Goal: Task Accomplishment & Management: Use online tool/utility

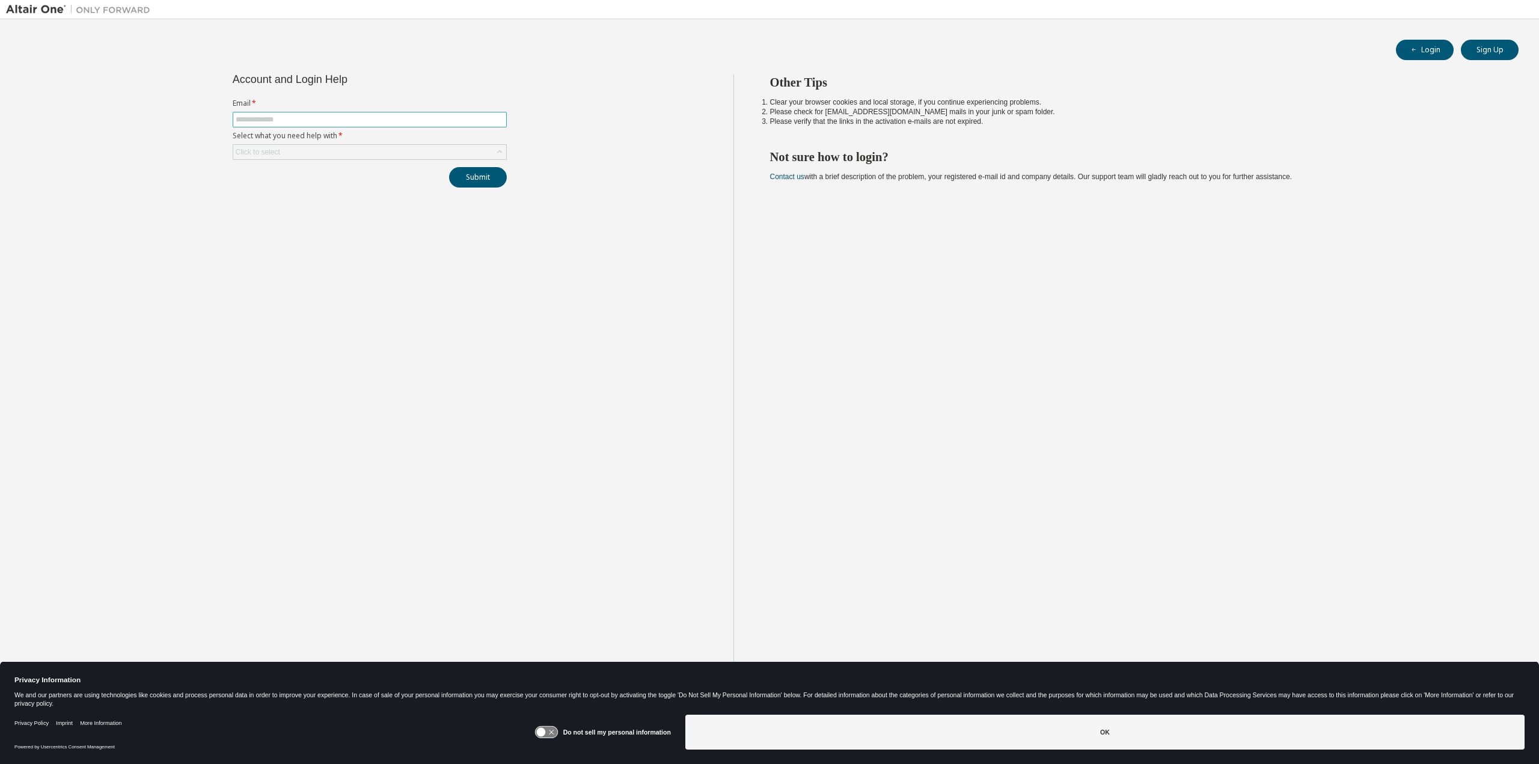
click at [282, 118] on input "text" at bounding box center [370, 120] width 268 height 10
type input "**********"
click at [323, 147] on div "Click to select" at bounding box center [369, 152] width 273 height 14
click at [323, 188] on li "I forgot my password" at bounding box center [369, 186] width 271 height 16
click at [483, 182] on button "Submit" at bounding box center [478, 177] width 58 height 20
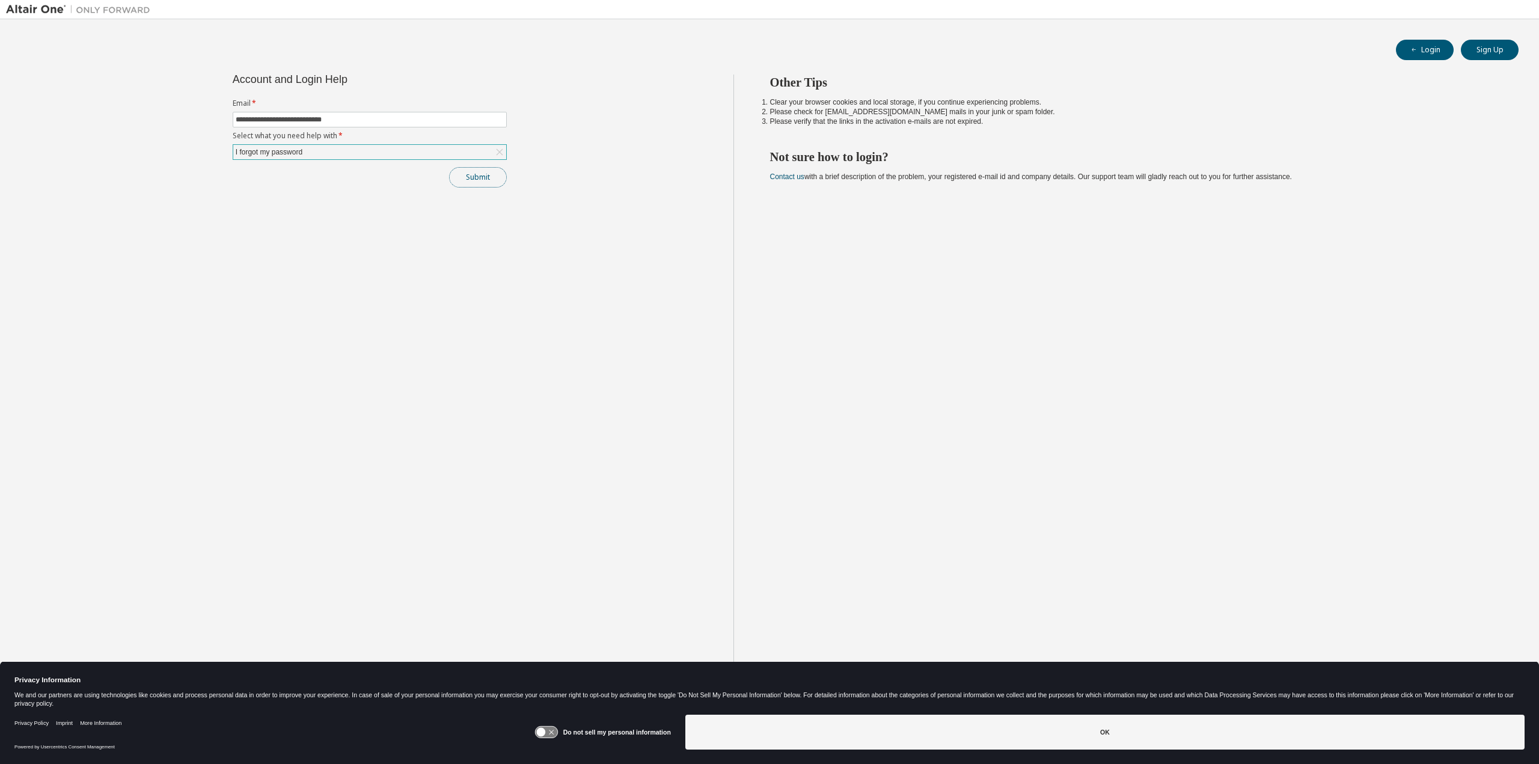
click at [467, 175] on button "Submit" at bounding box center [478, 177] width 58 height 20
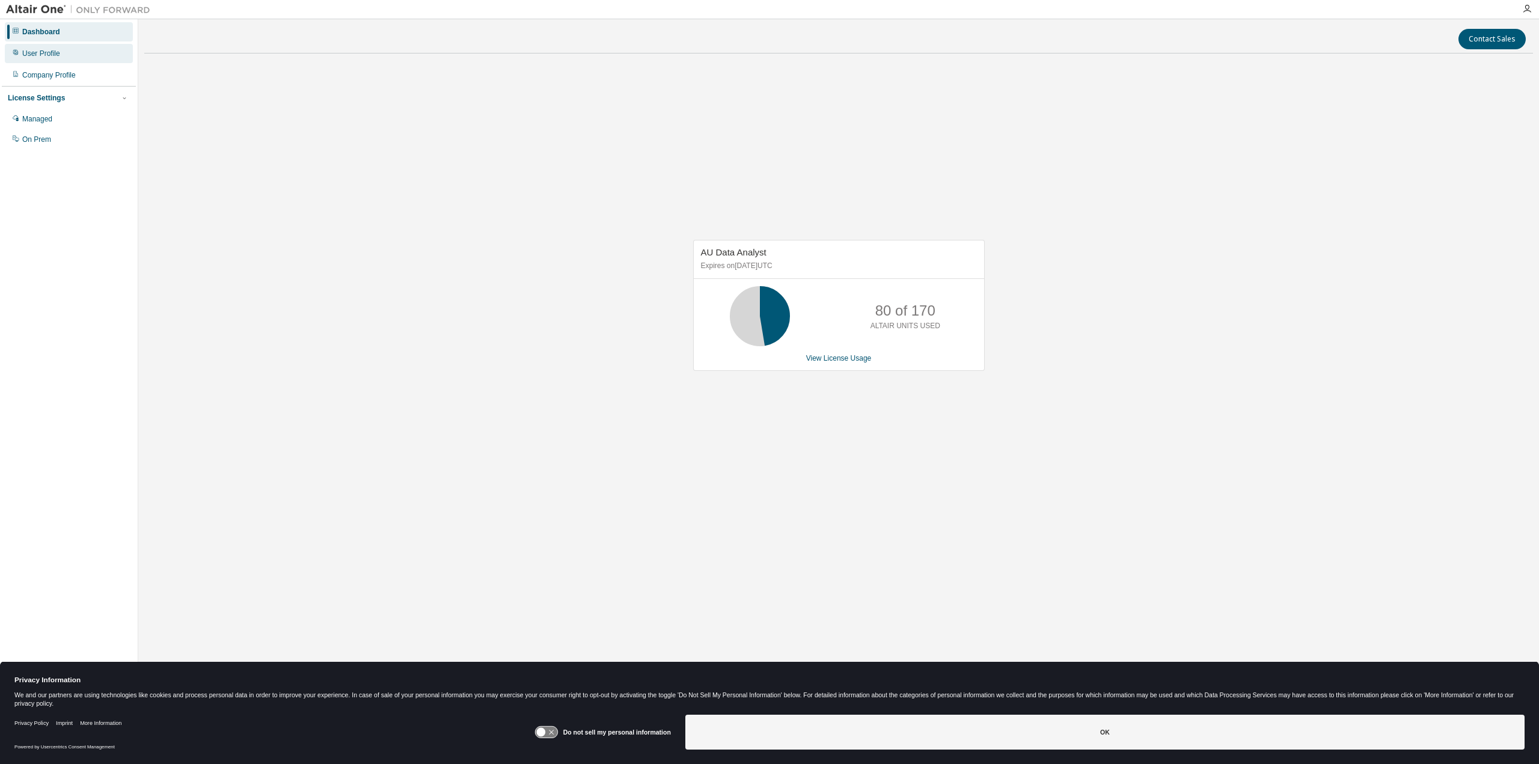
click at [66, 59] on div "User Profile" at bounding box center [69, 53] width 128 height 19
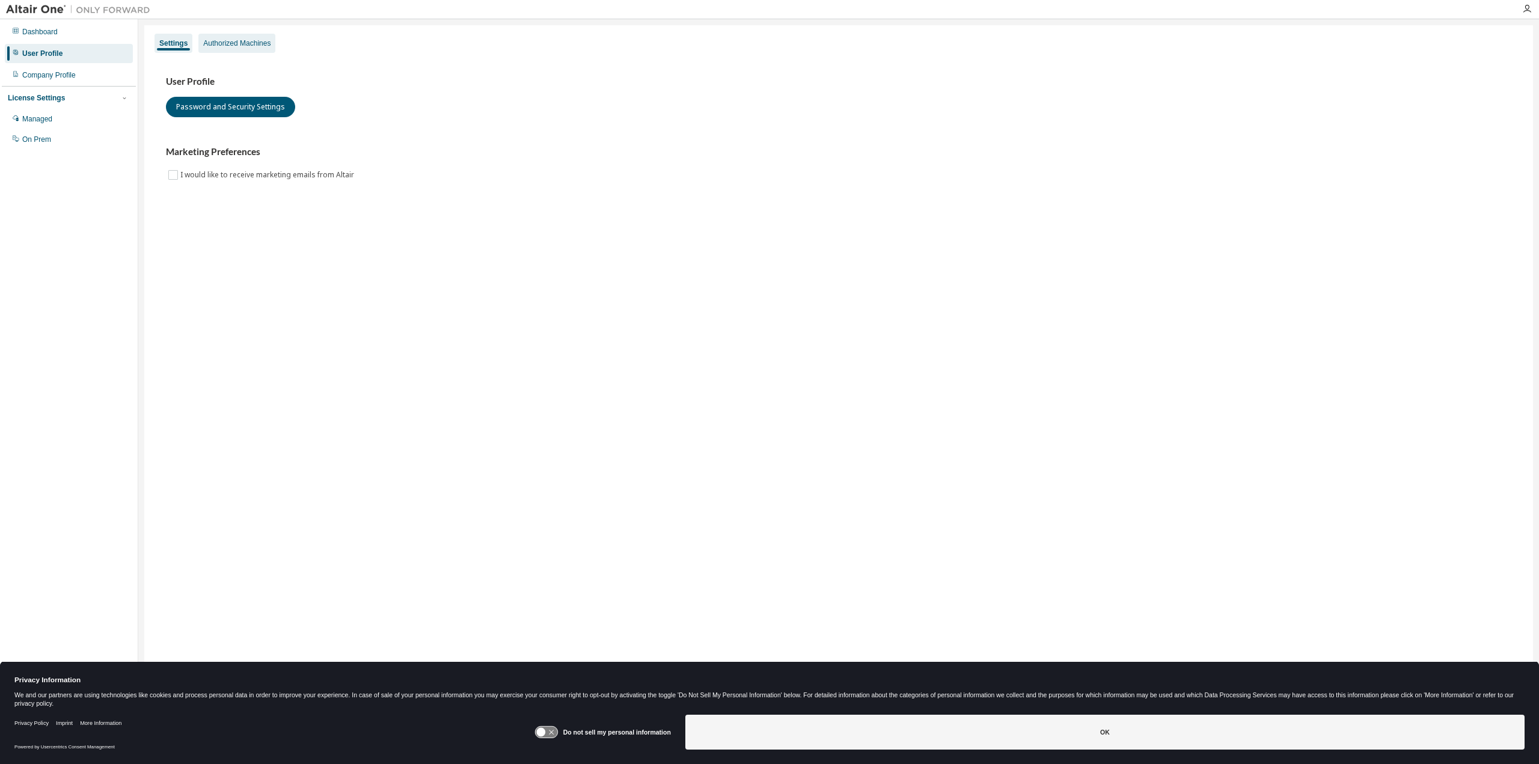
click at [229, 40] on div "Authorized Machines" at bounding box center [236, 43] width 67 height 10
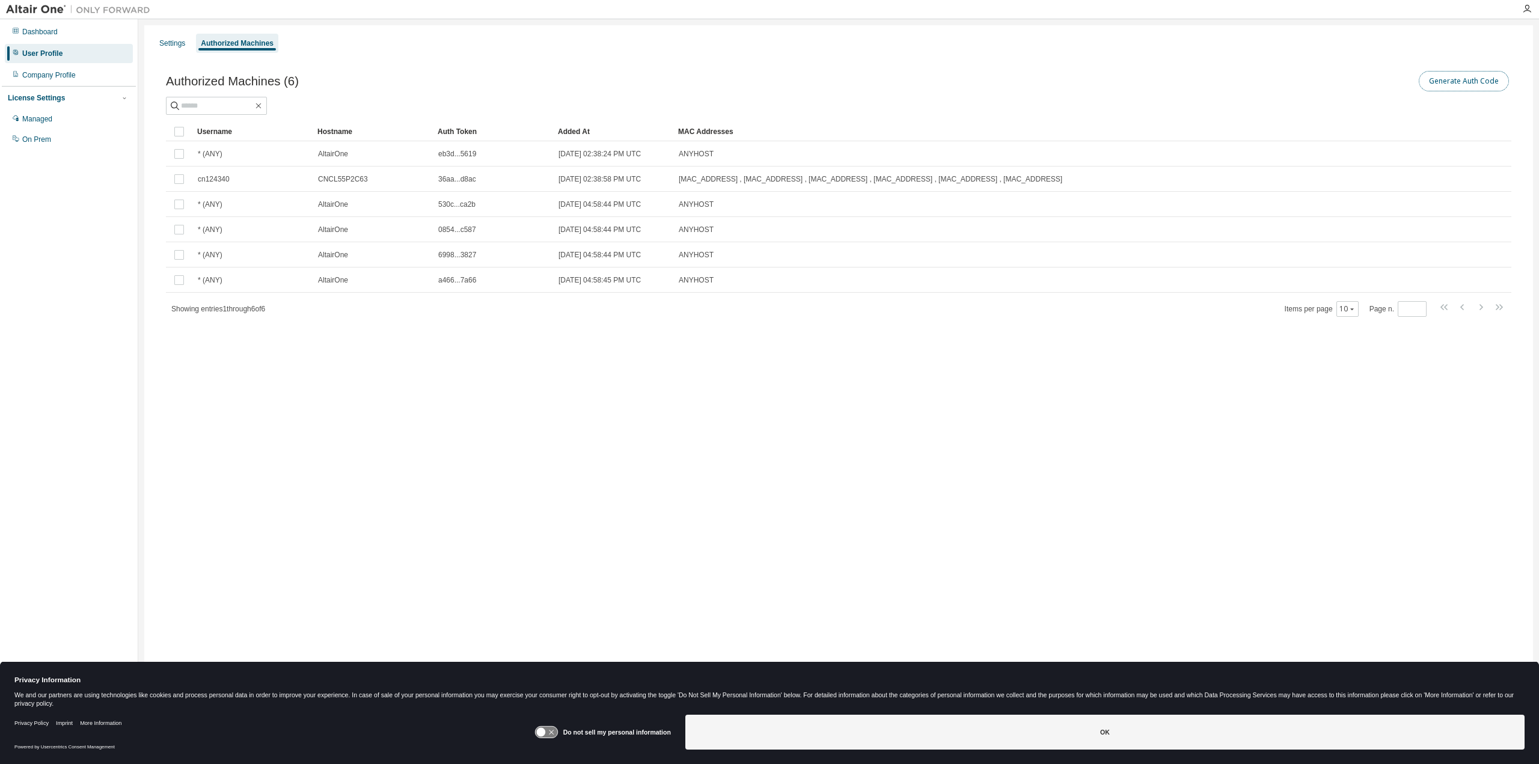
click at [1441, 81] on button "Generate Auth Code" at bounding box center [1464, 81] width 90 height 20
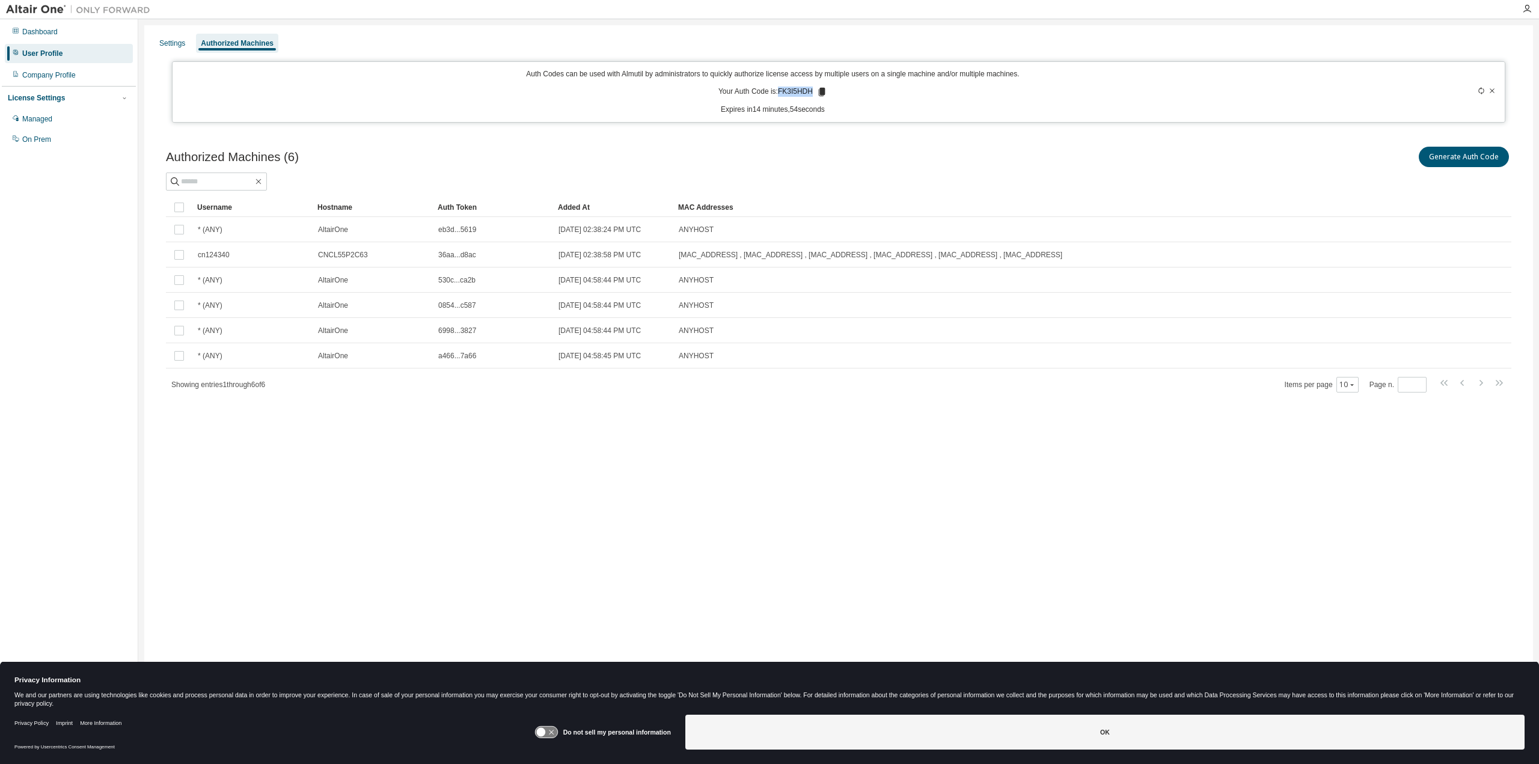
drag, startPoint x: 817, startPoint y: 90, endPoint x: 782, endPoint y: 95, distance: 34.7
click at [782, 95] on p "Your Auth Code is: FK3I5HDH" at bounding box center [773, 92] width 109 height 11
copy p "FK3I5HDH"
